Goal: Check status: Check status

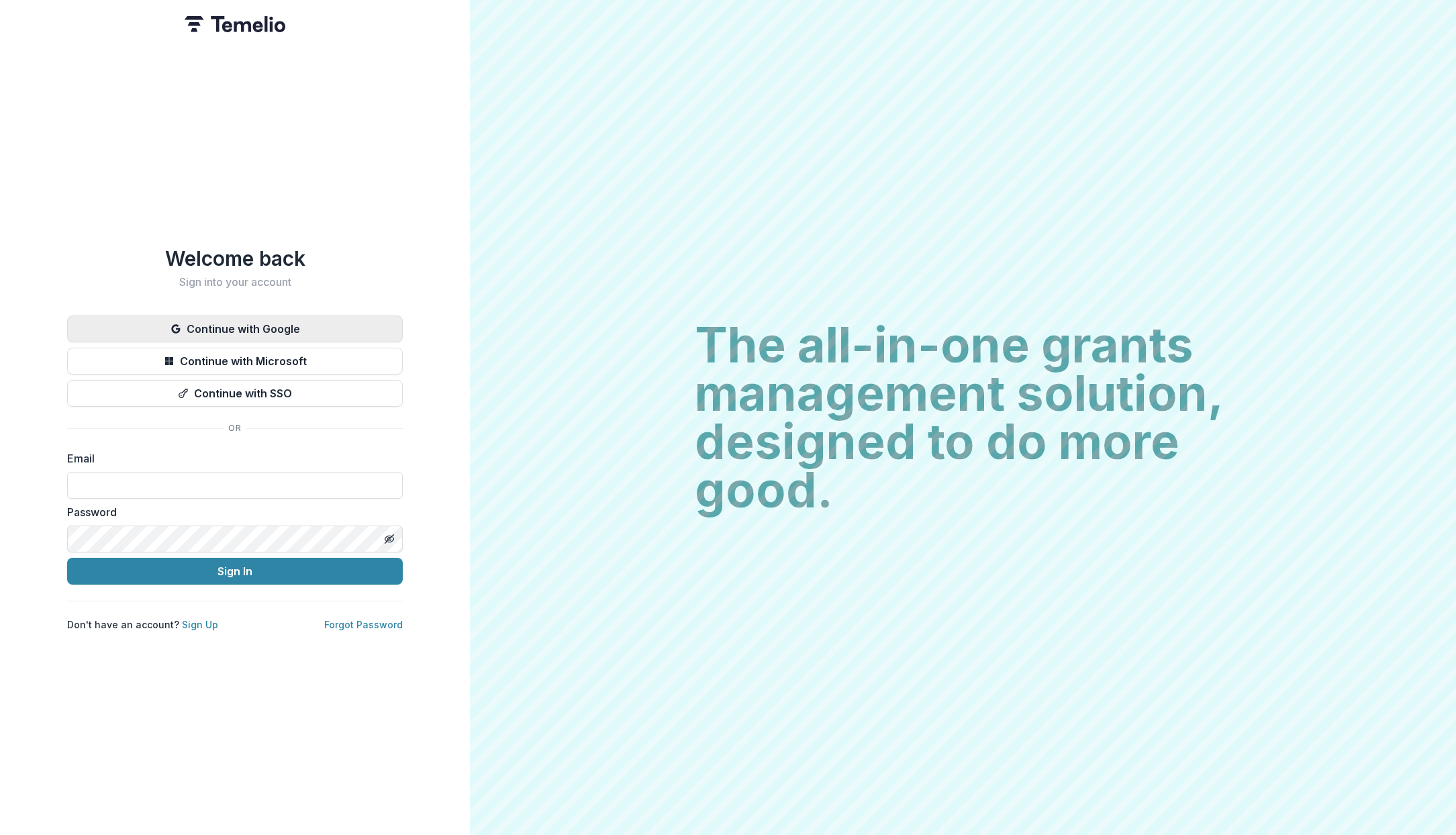
click at [227, 320] on button "Continue with Google" at bounding box center [235, 328] width 336 height 27
